Goal: Information Seeking & Learning: Learn about a topic

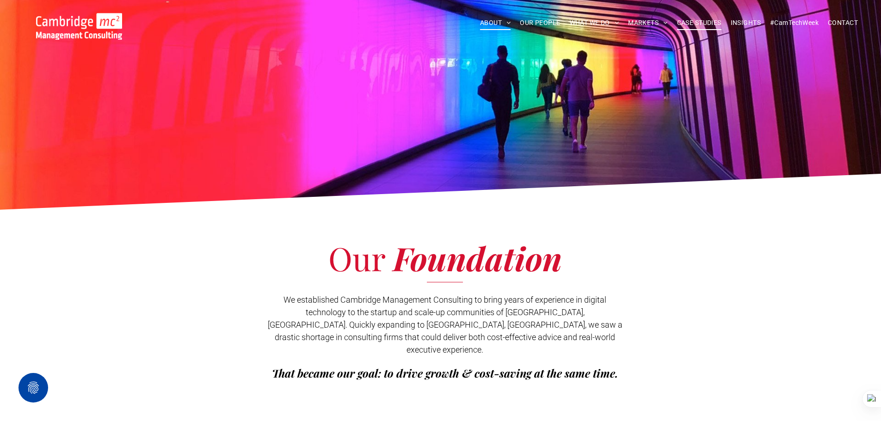
click at [697, 24] on span "CASE STUDIES" at bounding box center [699, 23] width 44 height 14
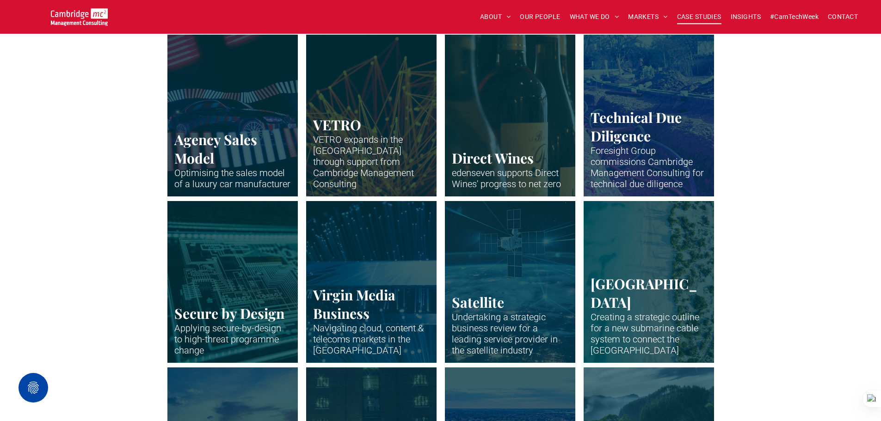
scroll to position [1112, 0]
